Goal: Check status: Check status

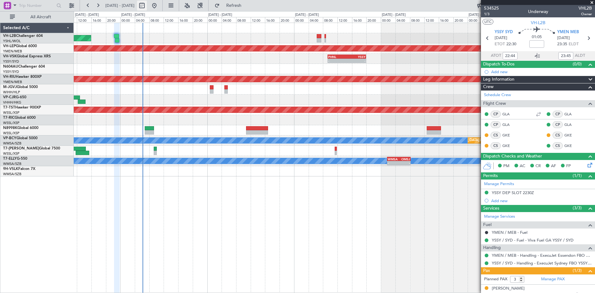
click at [147, 4] on button at bounding box center [142, 6] width 10 height 10
select select "8"
select select "2025"
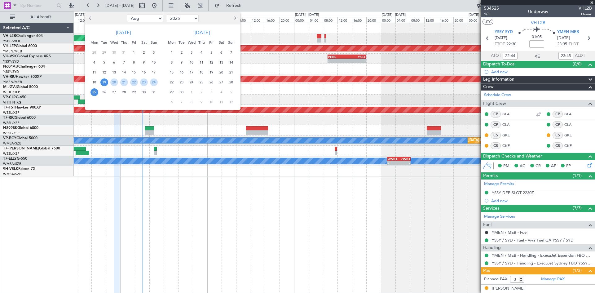
click at [234, 19] on span "Next month" at bounding box center [235, 18] width 4 height 4
click at [185, 62] on div "9" at bounding box center [182, 62] width 10 height 10
click at [204, 72] on span "18" at bounding box center [202, 72] width 8 height 8
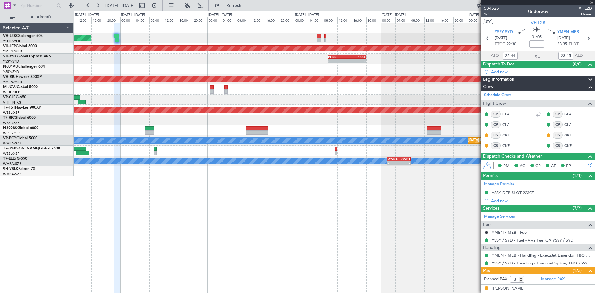
select select "12"
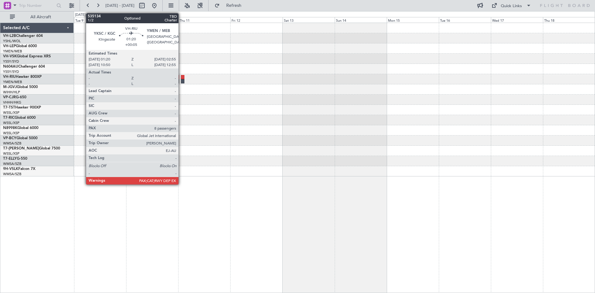
click at [181, 81] on div at bounding box center [183, 81] width 4 height 4
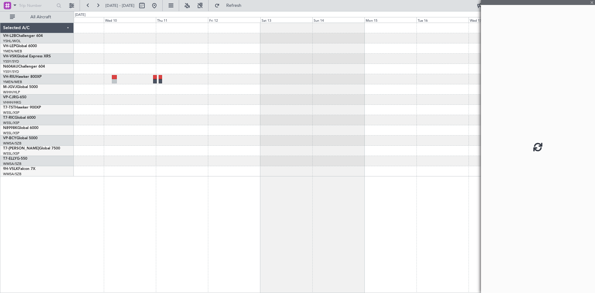
click at [204, 108] on div at bounding box center [334, 99] width 521 height 153
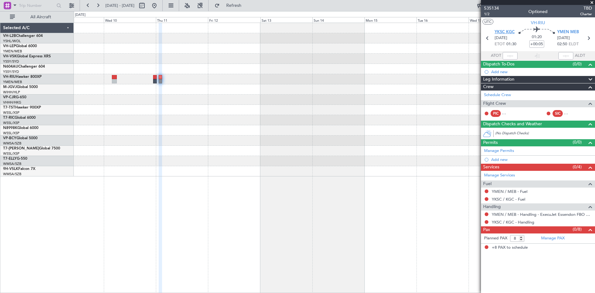
click at [507, 34] on span "YKSC KGC" at bounding box center [504, 32] width 20 height 6
